Goal: Information Seeking & Learning: Learn about a topic

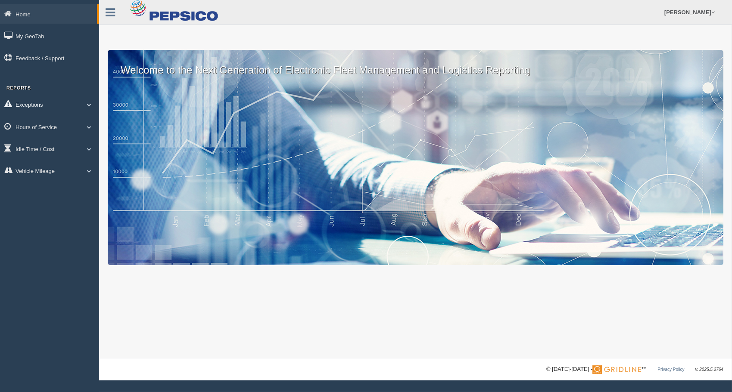
click at [66, 105] on link "Exceptions" at bounding box center [49, 104] width 99 height 19
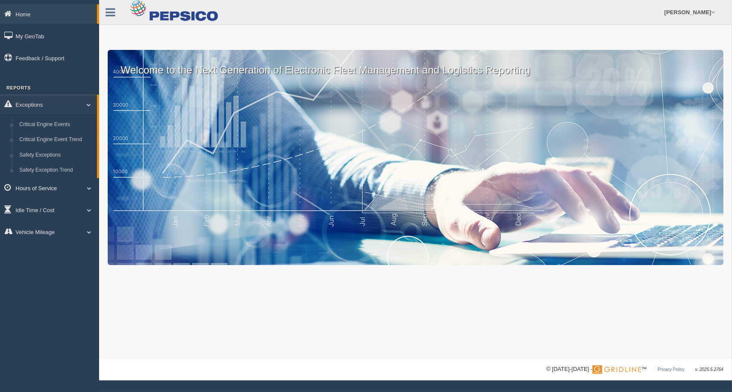
click at [39, 187] on link "Hours of Service" at bounding box center [49, 187] width 99 height 19
click at [51, 176] on link "HOS Violations" at bounding box center [56, 178] width 81 height 16
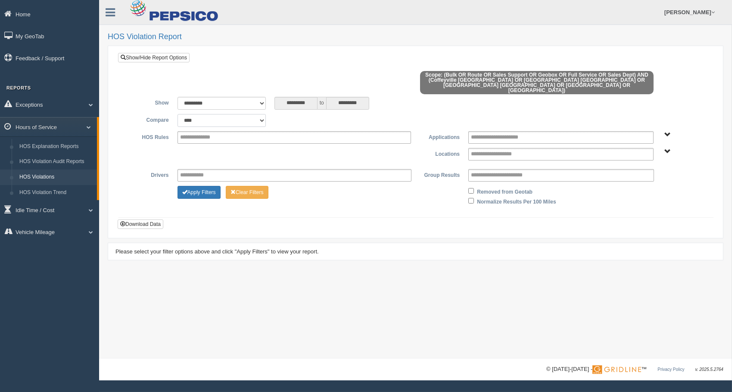
click at [262, 114] on select "**********" at bounding box center [221, 120] width 88 height 13
click at [205, 186] on button "Apply Filters" at bounding box center [198, 192] width 43 height 13
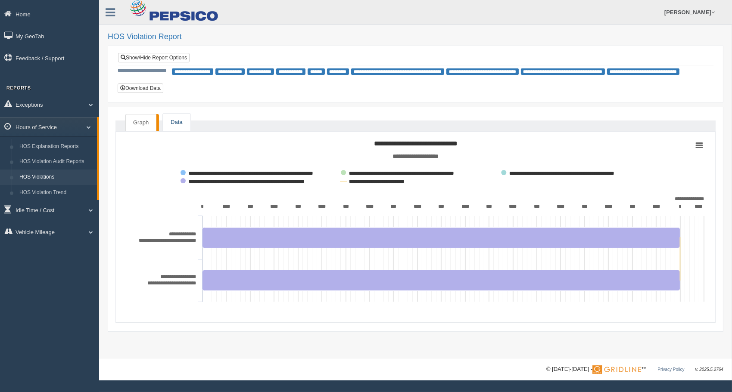
click at [178, 123] on link "Data" at bounding box center [176, 123] width 27 height 18
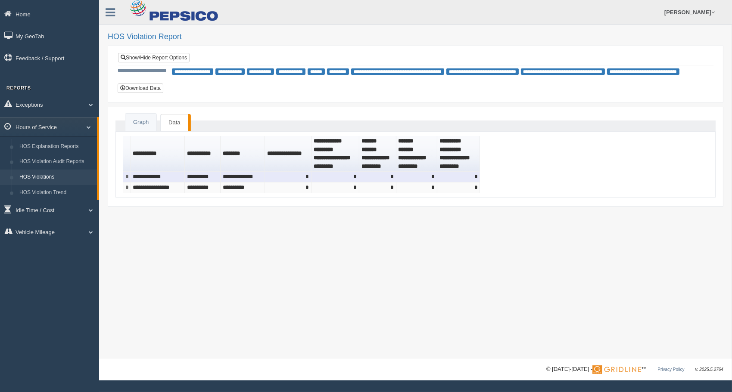
click at [156, 176] on td "**********" at bounding box center [158, 177] width 54 height 11
click at [276, 178] on td "*" at bounding box center [288, 177] width 47 height 11
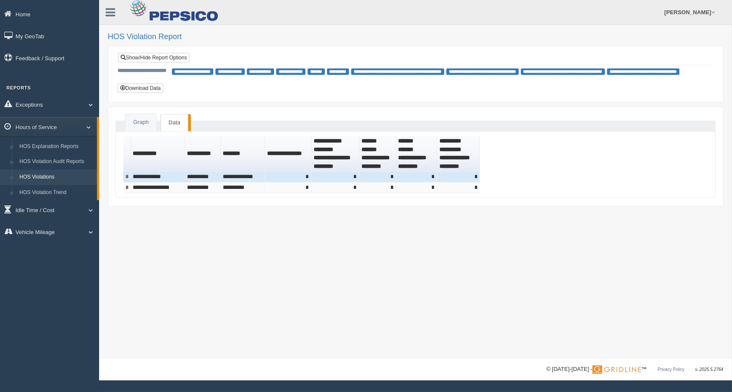
click at [46, 176] on link "HOS Violations" at bounding box center [56, 178] width 81 height 16
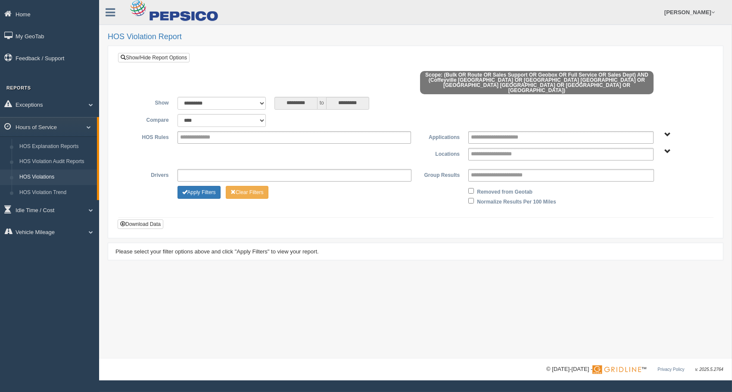
click at [195, 170] on input "text" at bounding box center [198, 175] width 36 height 11
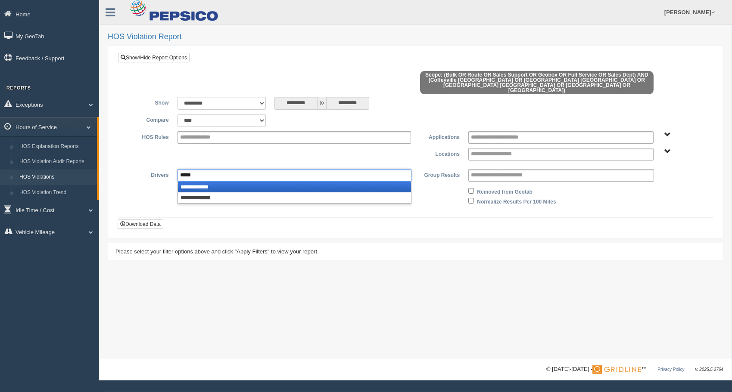
type input "*****"
click at [199, 182] on li "******* *****" at bounding box center [294, 187] width 233 height 11
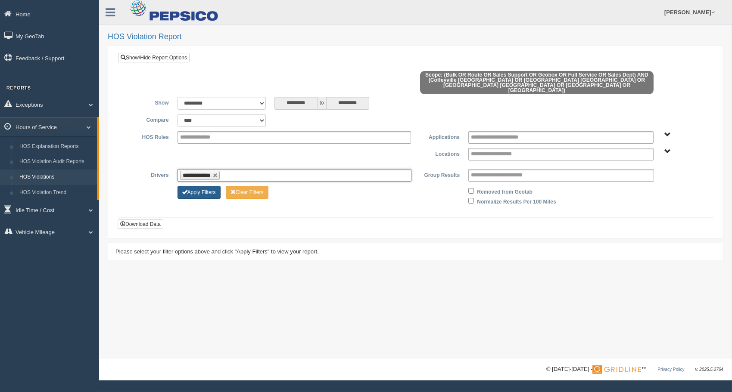
click at [208, 186] on button "Apply Filters" at bounding box center [198, 192] width 43 height 13
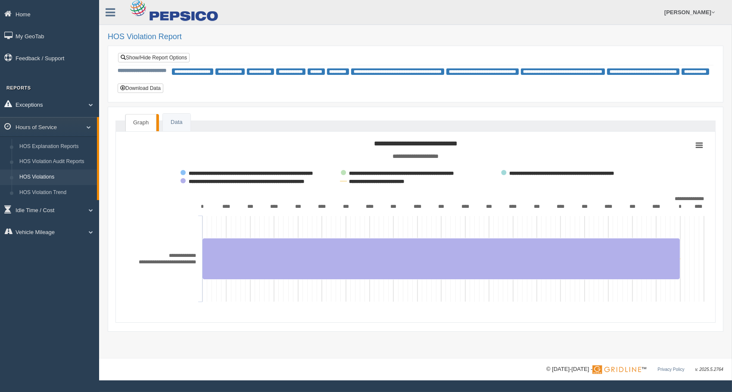
click at [74, 104] on link "Exceptions" at bounding box center [49, 104] width 99 height 19
click at [74, 106] on link "Exceptions" at bounding box center [48, 104] width 97 height 19
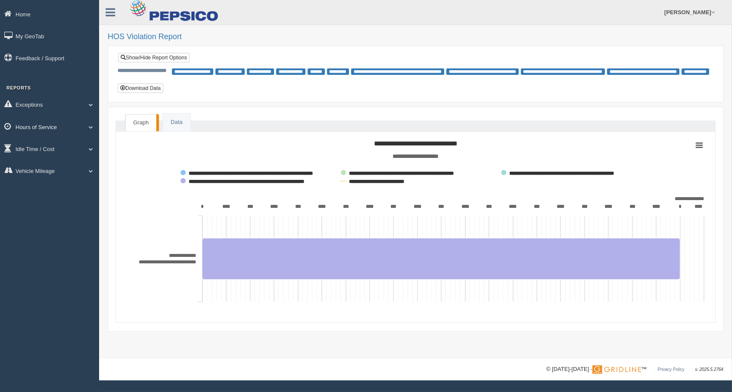
click at [87, 127] on span at bounding box center [87, 127] width 11 height 4
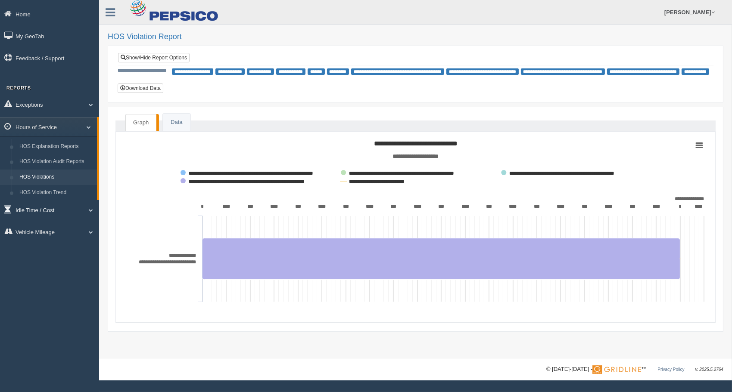
click at [90, 209] on span at bounding box center [87, 210] width 11 height 4
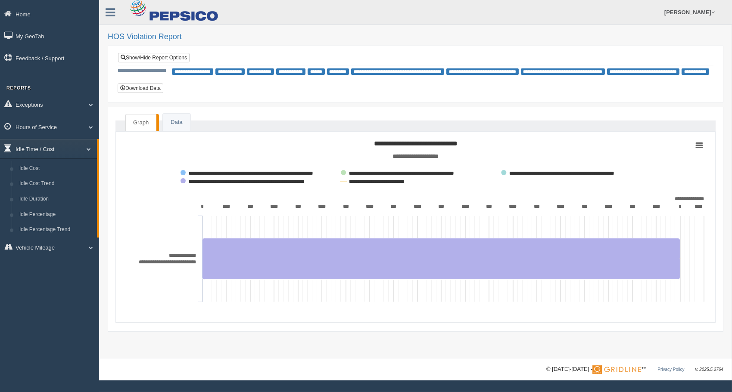
click at [86, 150] on span at bounding box center [85, 149] width 11 height 4
click at [31, 15] on link "Home" at bounding box center [49, 13] width 99 height 19
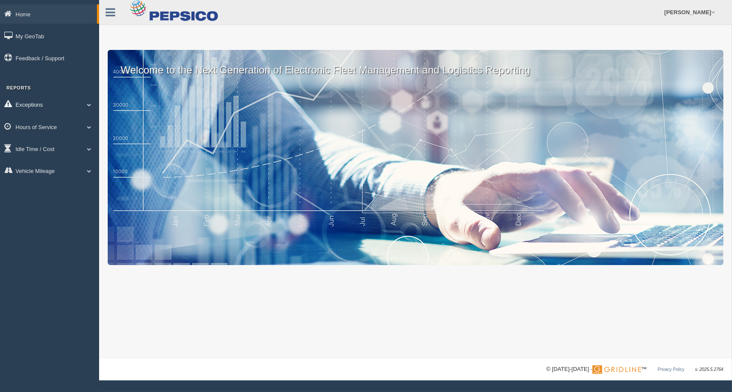
click at [45, 108] on link "Exceptions" at bounding box center [49, 104] width 99 height 19
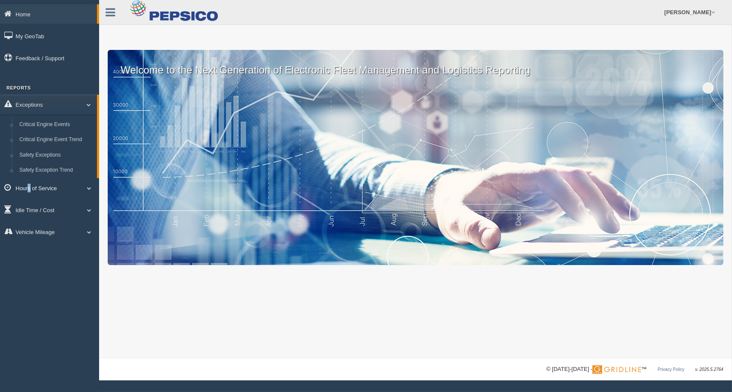
click at [29, 191] on link "Hours of Service" at bounding box center [49, 187] width 99 height 19
click at [53, 318] on div "Home My GeoTab Feedback / Support Reports Exceptions Critical Engine Events Cri…" at bounding box center [49, 196] width 99 height 392
click at [58, 178] on link "HOS Violations" at bounding box center [56, 178] width 81 height 16
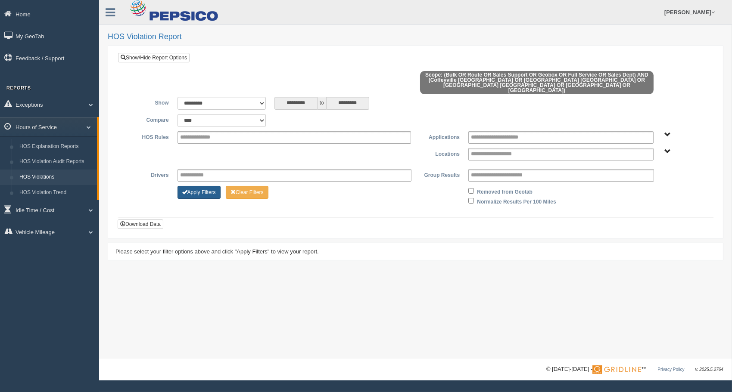
click at [215, 186] on button "Apply Filters" at bounding box center [198, 192] width 43 height 13
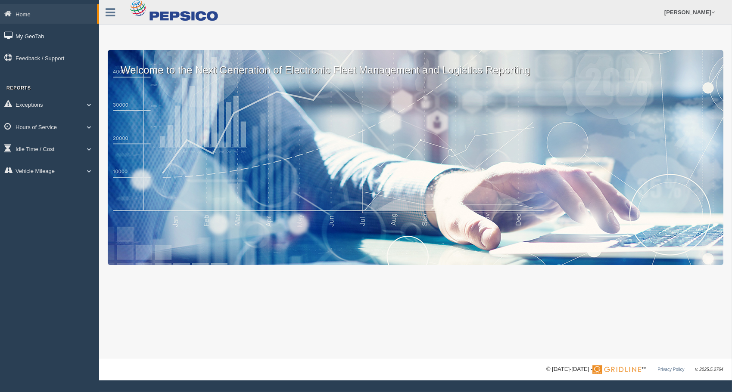
click at [40, 36] on link "My GeoTab" at bounding box center [49, 35] width 99 height 19
click at [39, 103] on link "Exceptions" at bounding box center [49, 104] width 99 height 19
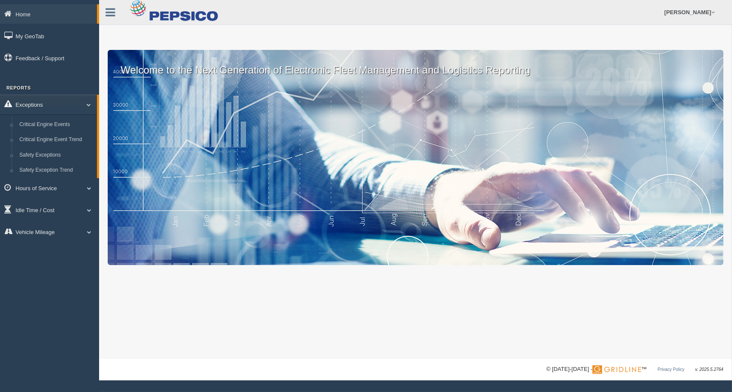
click at [43, 104] on link "Exceptions" at bounding box center [48, 104] width 97 height 19
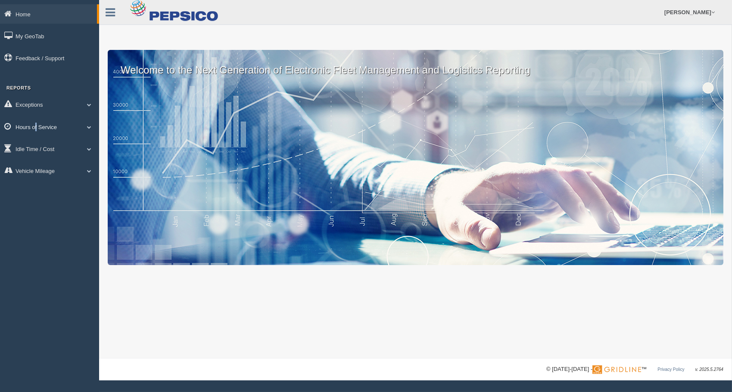
click at [36, 124] on link "Hours of Service" at bounding box center [49, 126] width 99 height 19
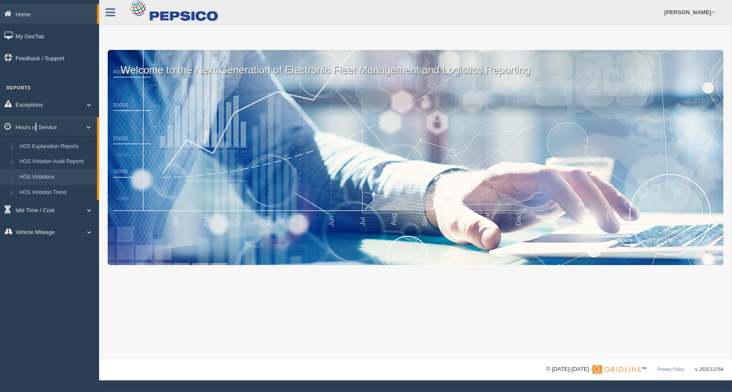
click at [43, 176] on link "HOS Violations" at bounding box center [56, 178] width 81 height 16
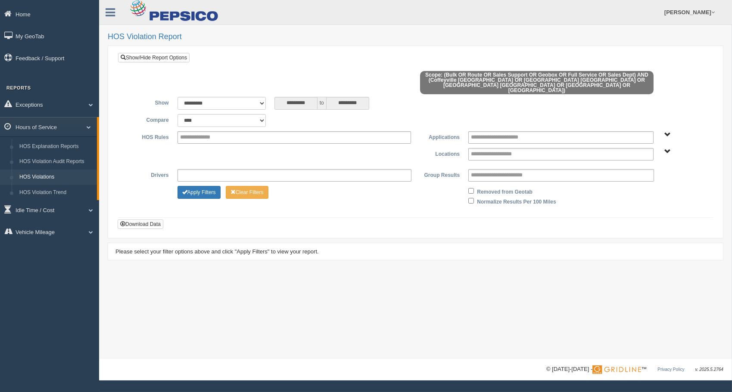
click at [200, 170] on input "text" at bounding box center [198, 175] width 36 height 11
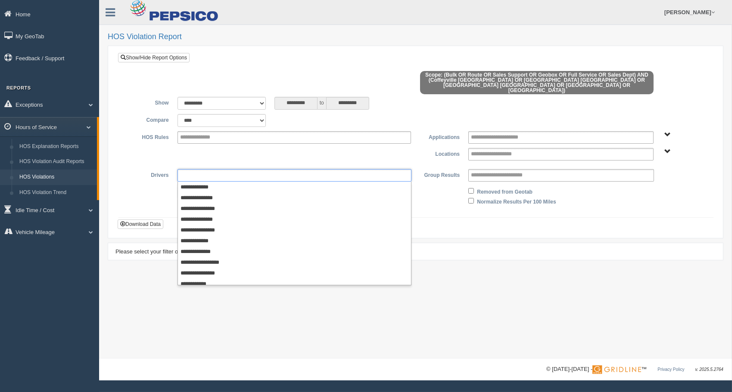
click at [159, 186] on div at bounding box center [148, 190] width 49 height 8
type input "**********"
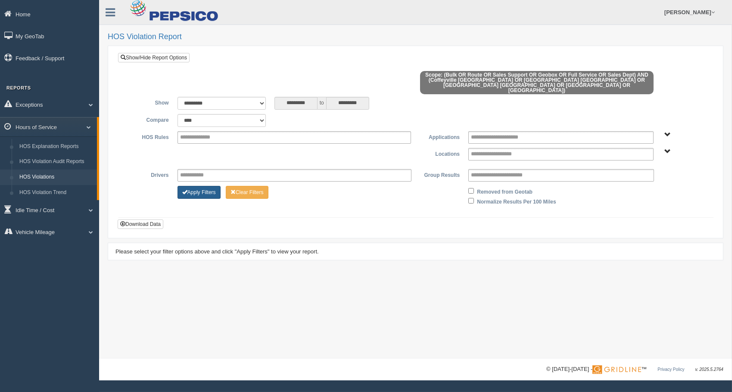
click at [195, 186] on button "Apply Filters" at bounding box center [198, 192] width 43 height 13
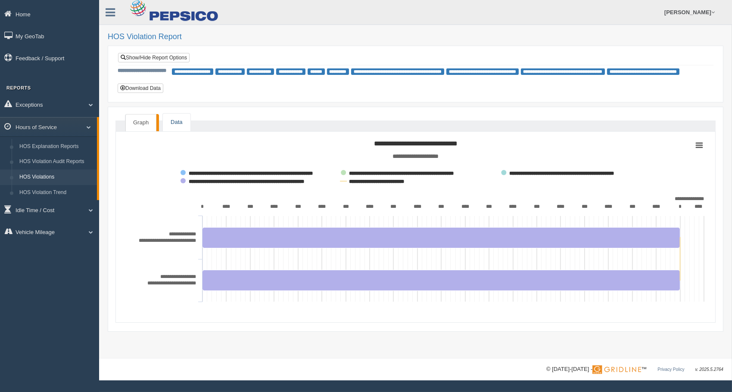
click at [184, 125] on link "Data" at bounding box center [176, 123] width 27 height 18
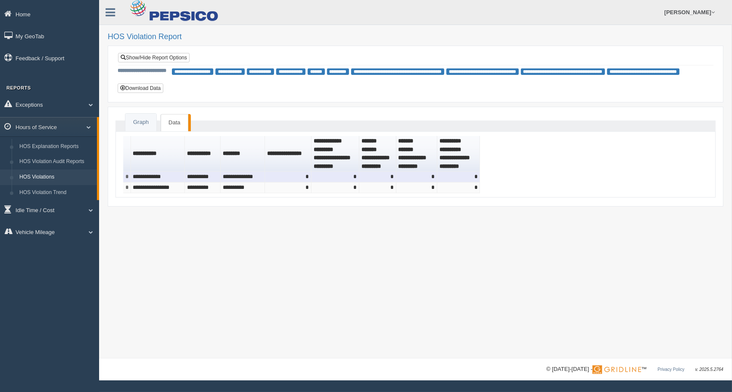
click at [128, 177] on td "*" at bounding box center [127, 177] width 8 height 11
click at [168, 179] on td "**********" at bounding box center [158, 177] width 54 height 11
drag, startPoint x: 169, startPoint y: 177, endPoint x: 224, endPoint y: 173, distance: 55.3
click at [224, 173] on td "**********" at bounding box center [242, 177] width 44 height 11
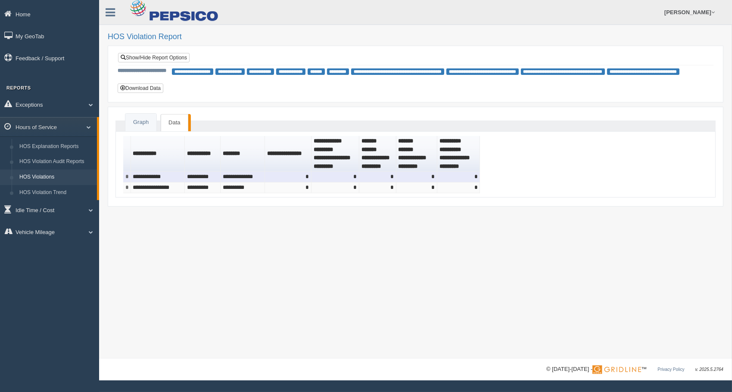
click at [465, 175] on td "*" at bounding box center [458, 177] width 43 height 11
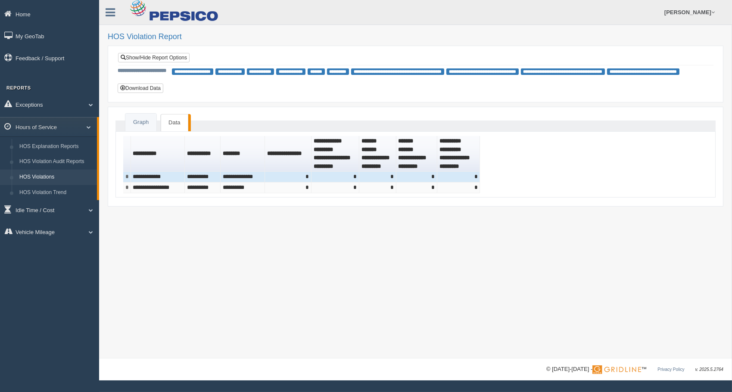
click at [208, 218] on div "**********" at bounding box center [415, 179] width 633 height 359
click at [39, 192] on link "HOS Violation Trend" at bounding box center [56, 193] width 81 height 16
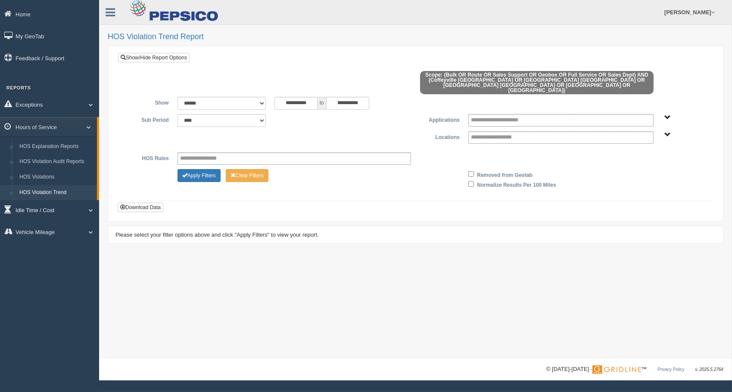
click at [56, 208] on link "Idle Time / Cost" at bounding box center [49, 209] width 99 height 19
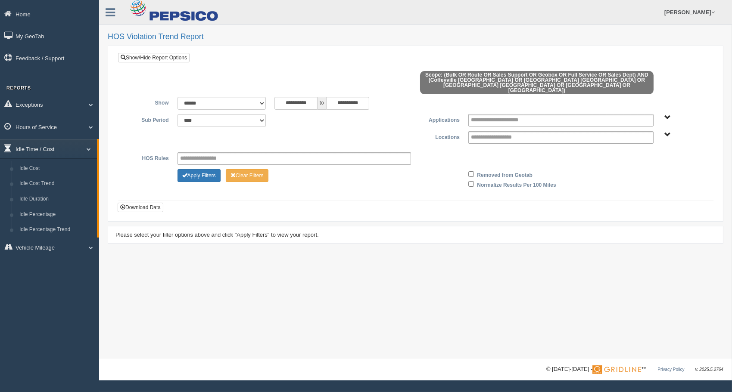
click at [52, 148] on link "Idle Time / Cost" at bounding box center [48, 148] width 97 height 19
click at [38, 174] on link "Vehicle Mileage" at bounding box center [49, 170] width 99 height 19
click at [53, 172] on link "Vehicle Mileage" at bounding box center [48, 170] width 97 height 19
drag, startPoint x: 53, startPoint y: 172, endPoint x: 37, endPoint y: 133, distance: 41.9
click at [37, 133] on link "Hours of Service" at bounding box center [49, 126] width 99 height 19
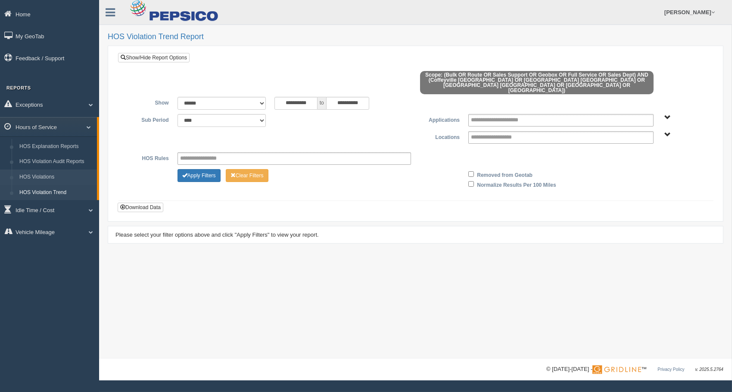
click at [50, 174] on link "HOS Violations" at bounding box center [56, 178] width 81 height 16
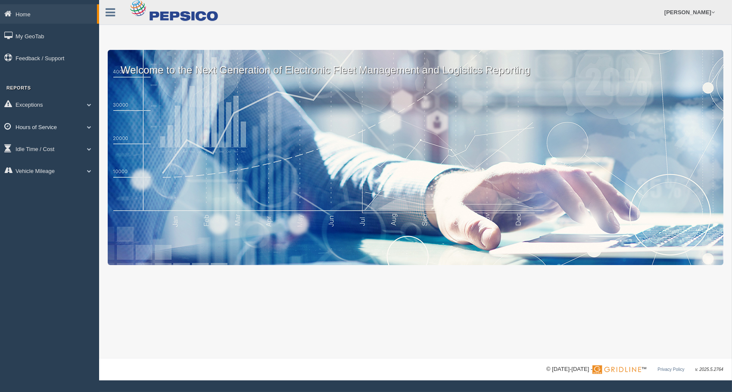
click at [49, 127] on link "Hours of Service" at bounding box center [49, 126] width 99 height 19
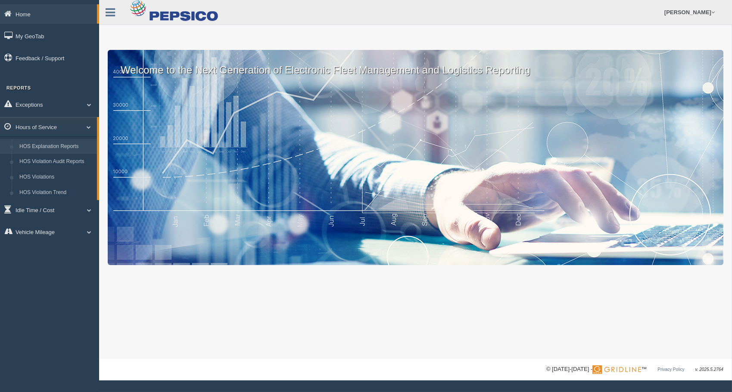
click at [52, 145] on link "HOS Explanation Reports" at bounding box center [56, 147] width 81 height 16
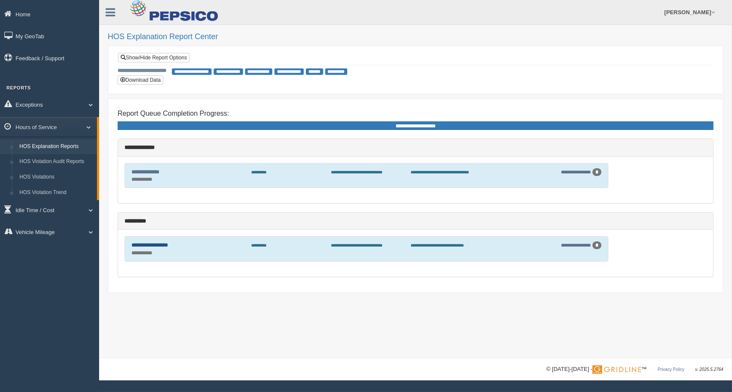
click at [168, 245] on link "**********" at bounding box center [149, 245] width 37 height 6
